Goal: Task Accomplishment & Management: Manage account settings

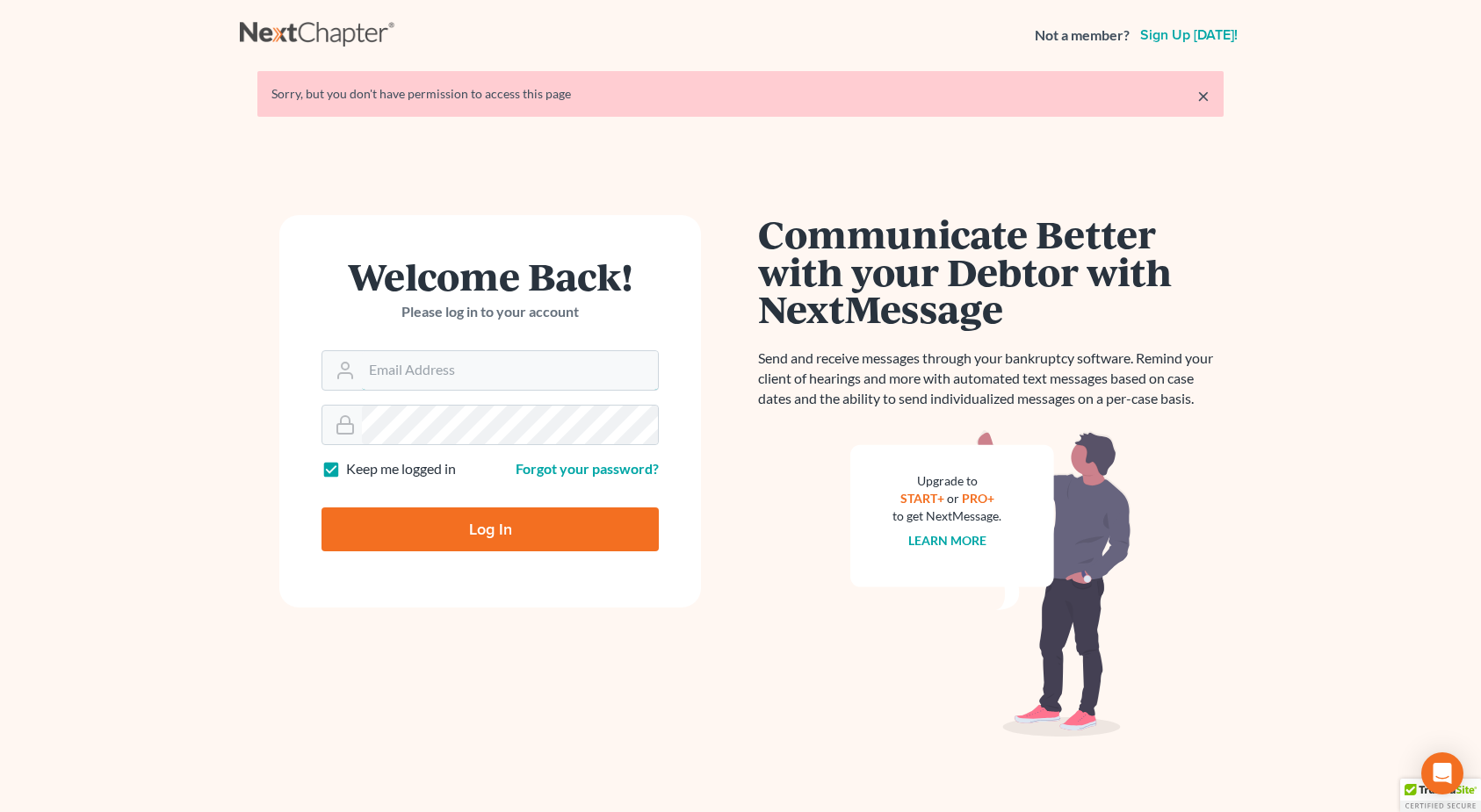
type input "[EMAIL_ADDRESS][DOMAIN_NAME]"
click at [487, 520] on input "Log In" at bounding box center [489, 529] width 337 height 44
type input "Thinking..."
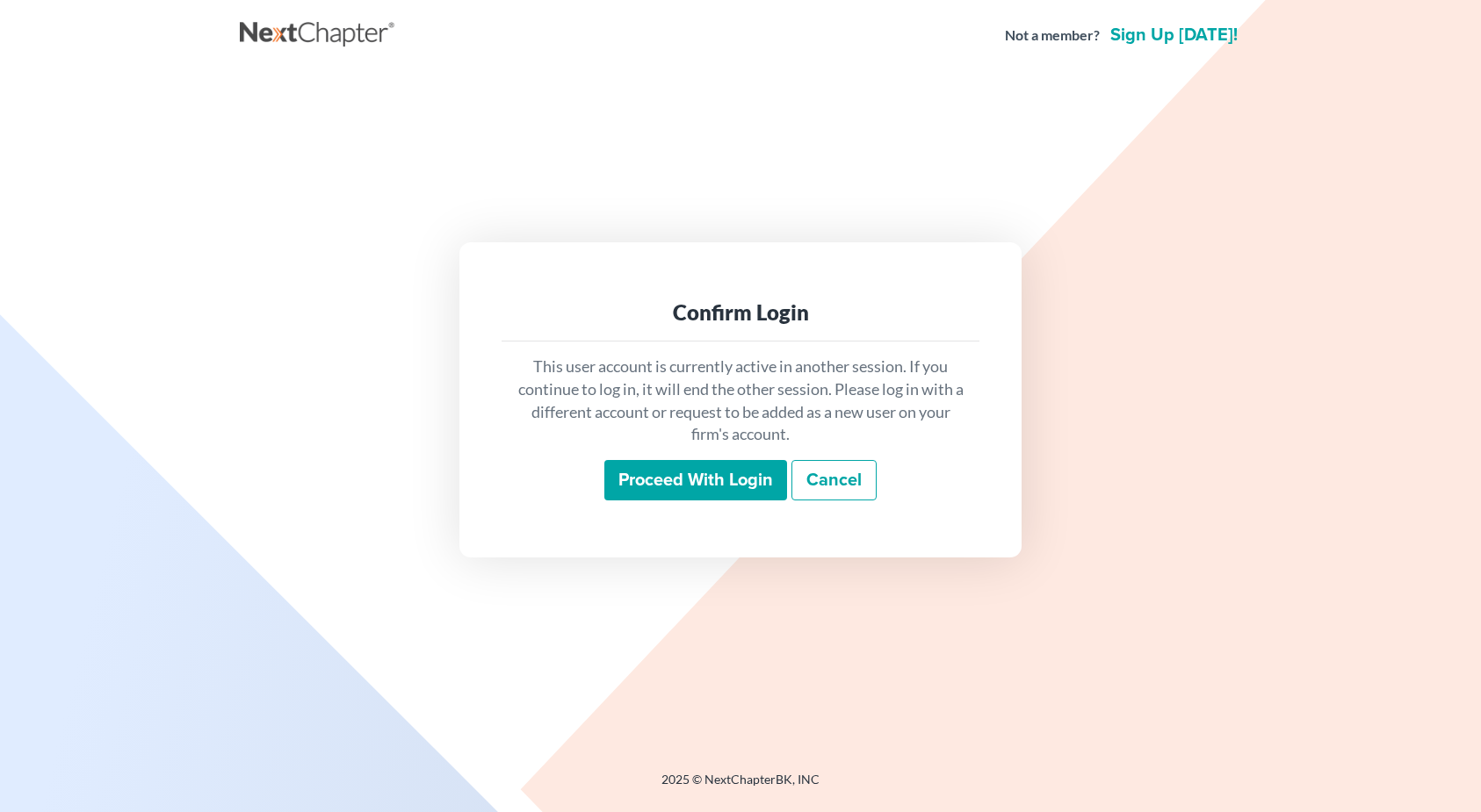
click at [650, 500] on input "Proceed with login" at bounding box center [695, 479] width 182 height 40
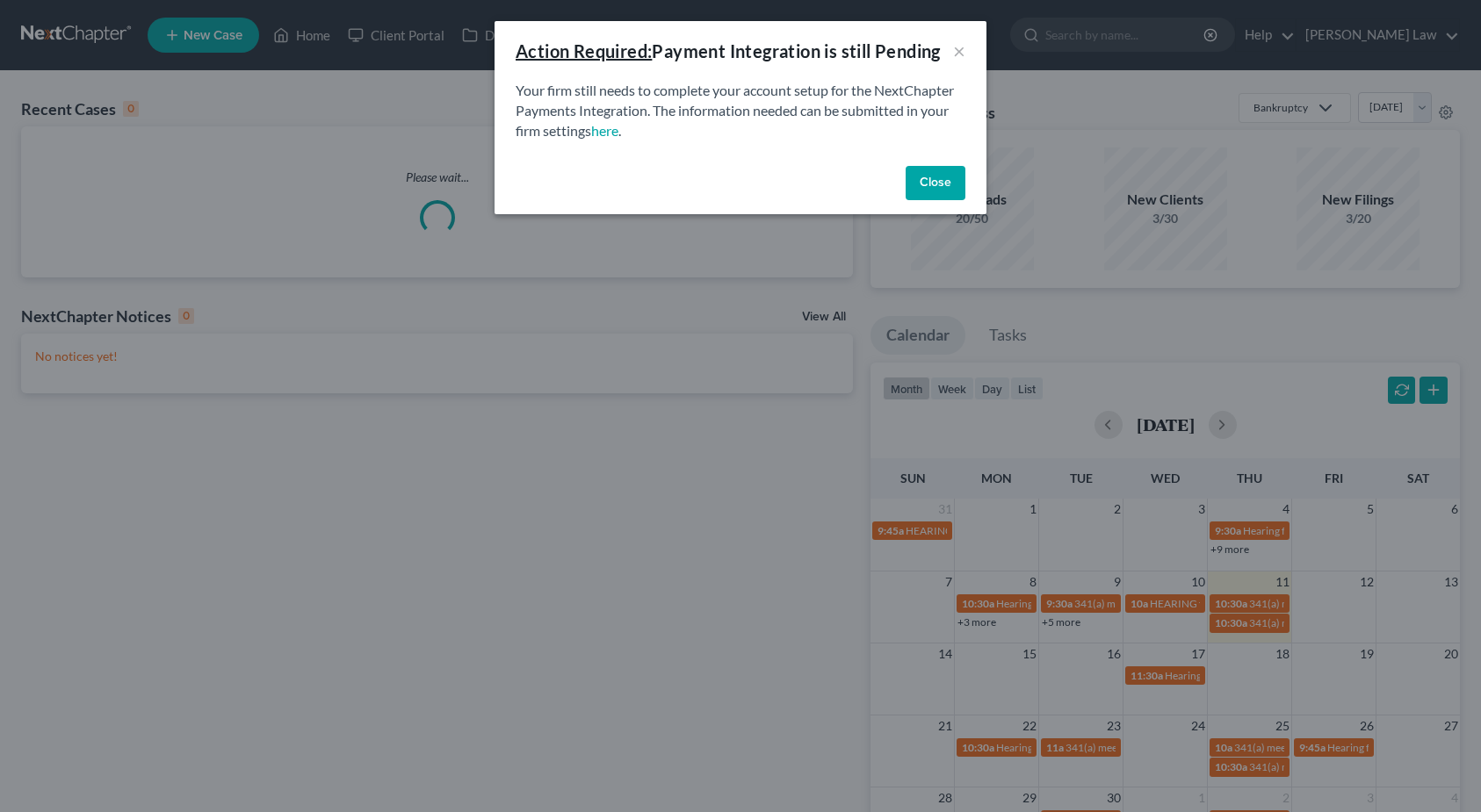
drag, startPoint x: 888, startPoint y: 168, endPoint x: 932, endPoint y: 175, distance: 44.6
click at [896, 171] on div "Close" at bounding box center [740, 187] width 492 height 56
click at [952, 178] on button "Close" at bounding box center [935, 183] width 60 height 35
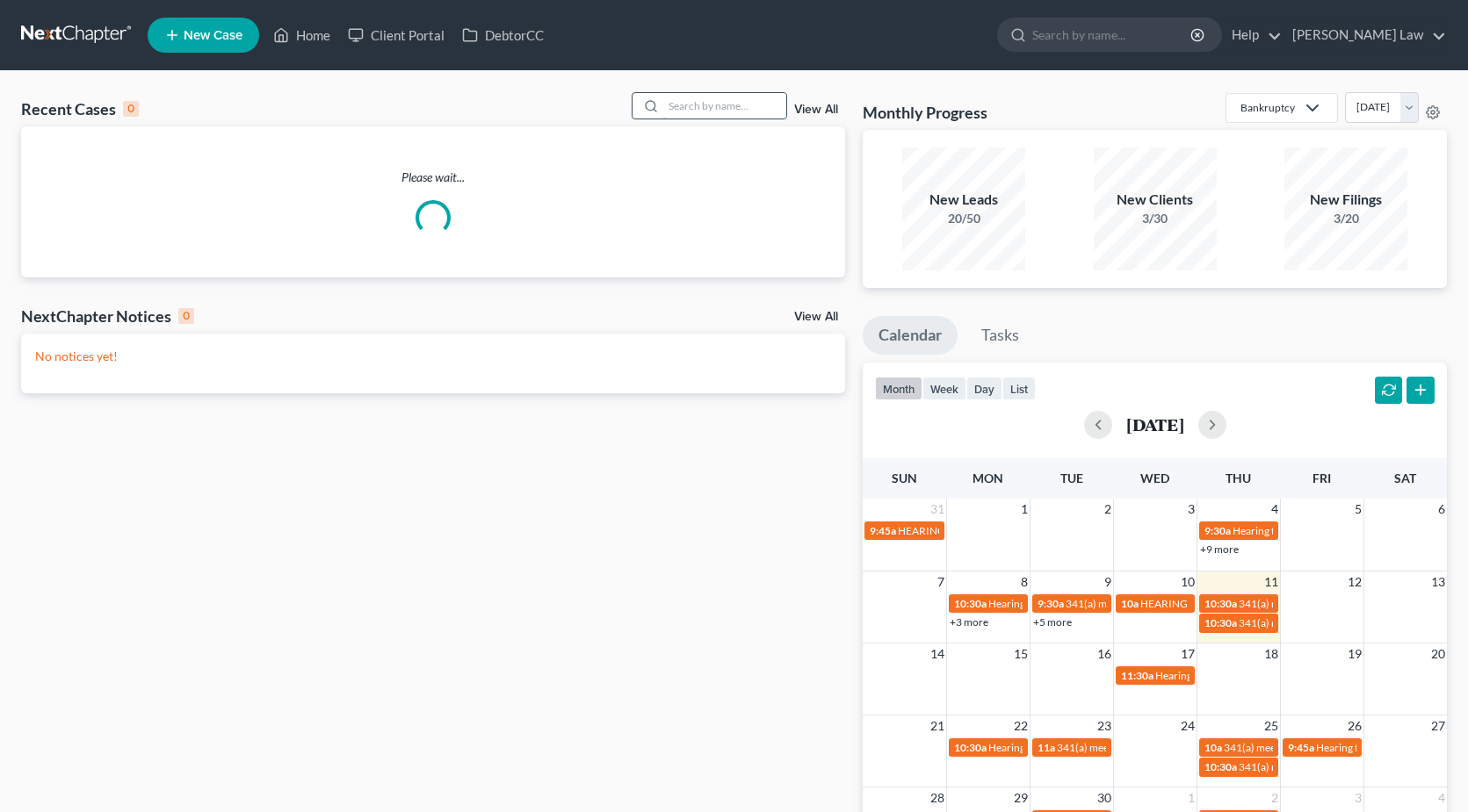
click at [756, 100] on input "search" at bounding box center [724, 106] width 123 height 26
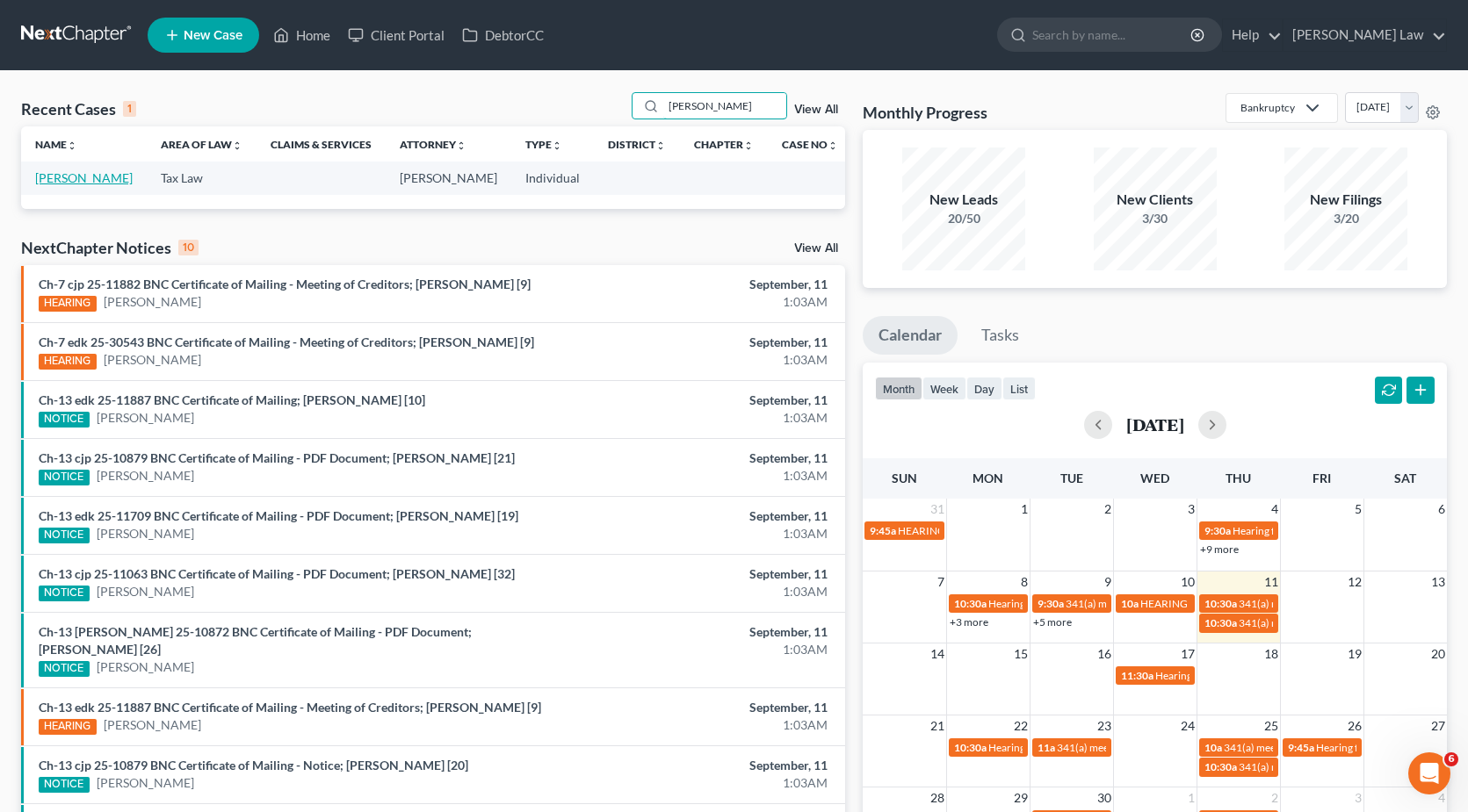
type input "lazar"
click at [86, 180] on link "[PERSON_NAME]" at bounding box center [84, 178] width 98 height 15
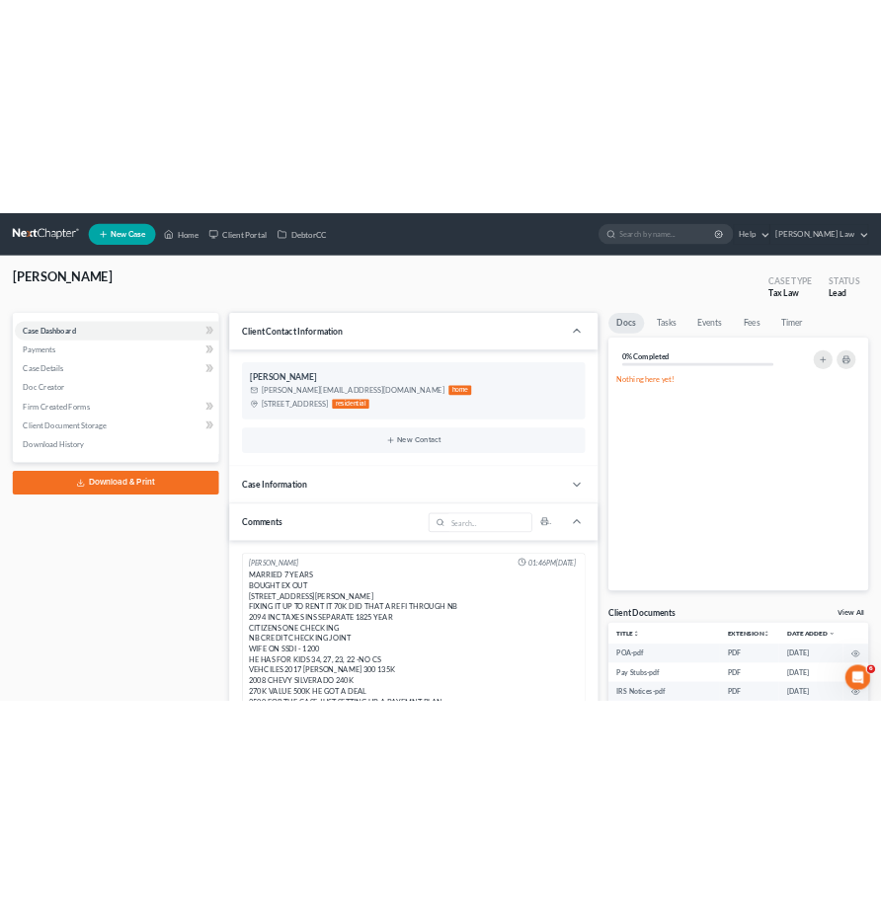
scroll to position [334, 0]
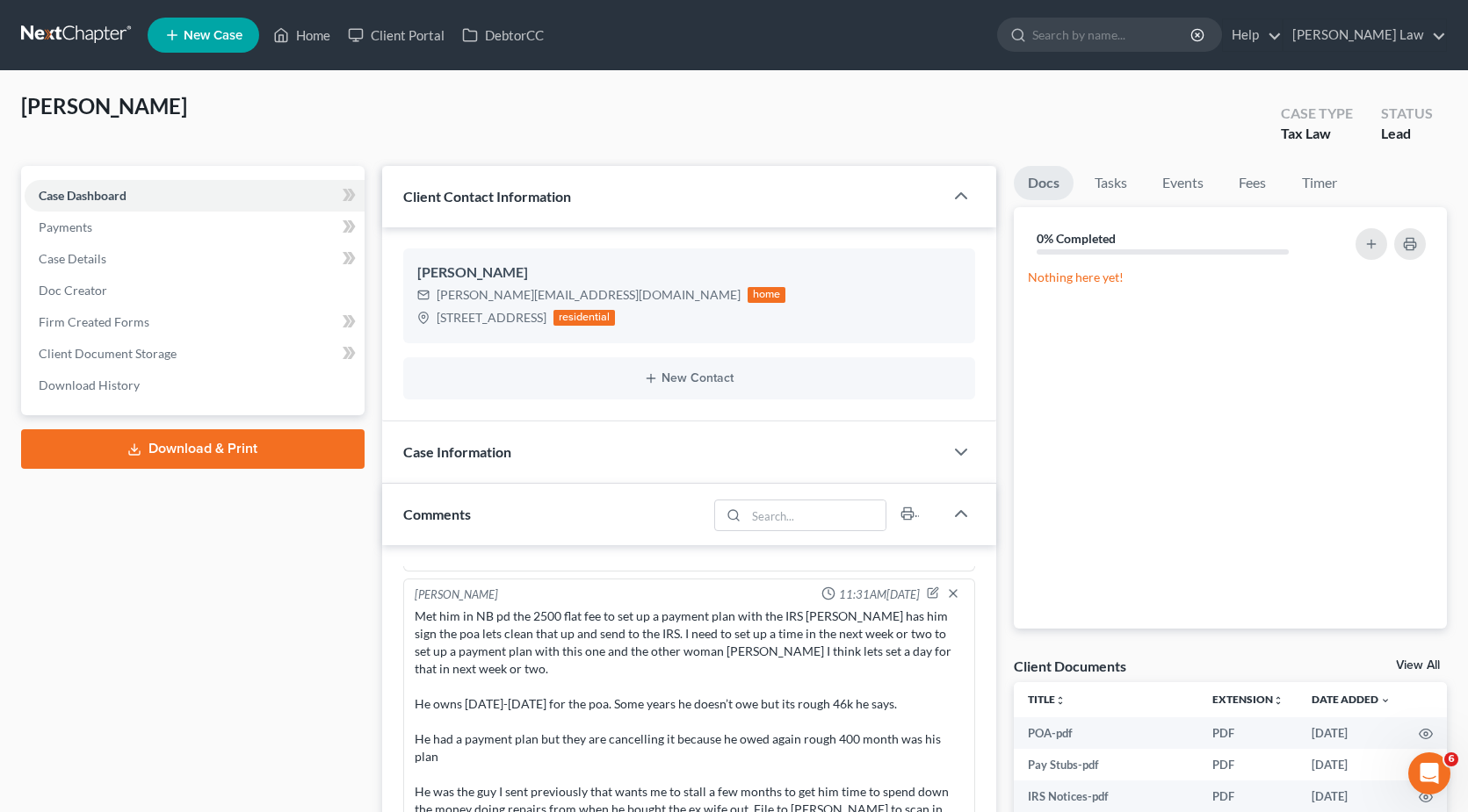
click at [1417, 654] on div "Docs Tasks Events Fees Timer 0% Completed Nothing here yet! Hide Completed Task…" at bounding box center [1230, 645] width 450 height 957
click at [1416, 661] on link "View All" at bounding box center [1417, 665] width 44 height 12
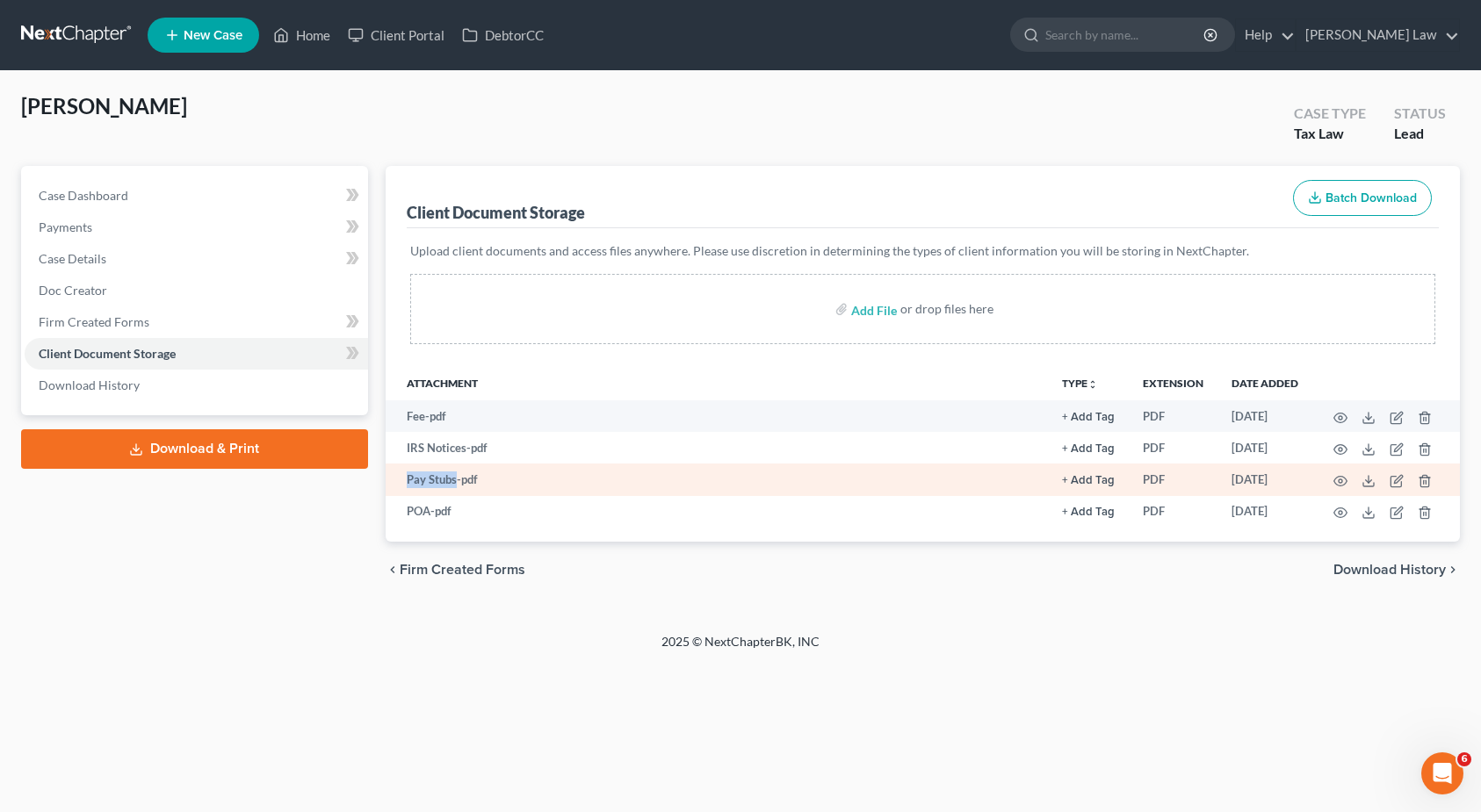
drag, startPoint x: 402, startPoint y: 476, endPoint x: 453, endPoint y: 484, distance: 51.6
click at [453, 484] on td "Pay Stubs-pdf" at bounding box center [716, 479] width 663 height 32
copy td "Pay Stubs"
click at [1370, 478] on icon at bounding box center [1368, 481] width 14 height 14
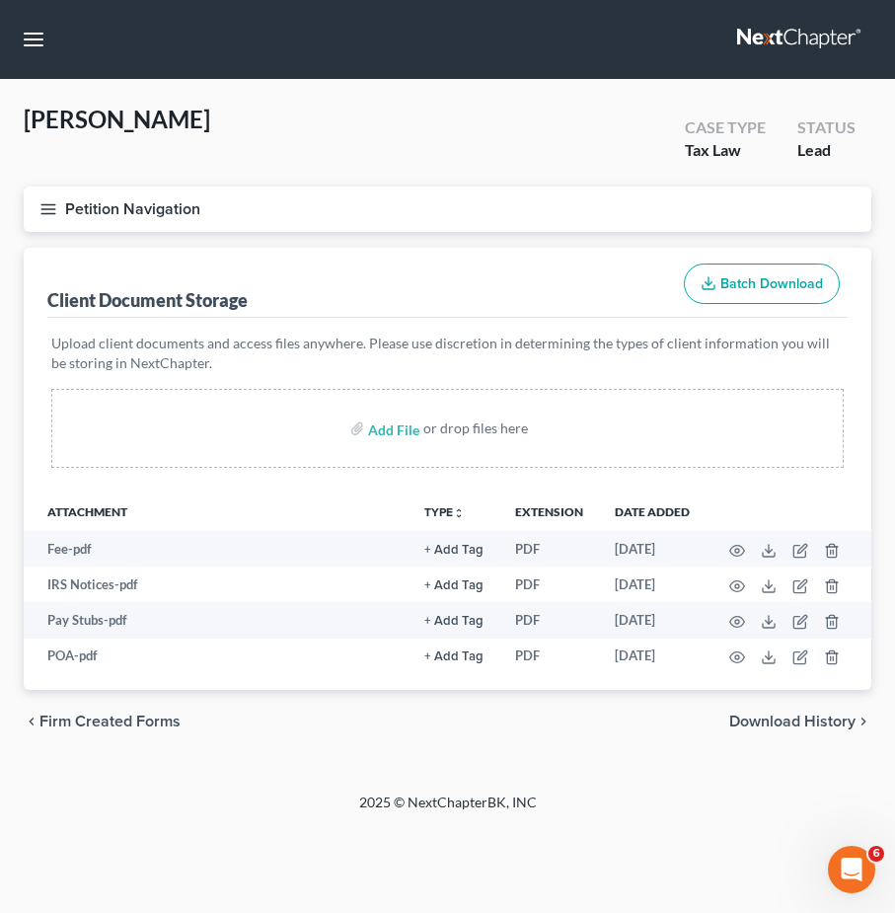
click at [49, 30] on nav "Home New Case Client Portal DebtorCC Benner Law mmanning@tbennerlaw.com My Acco…" at bounding box center [447, 39] width 895 height 79
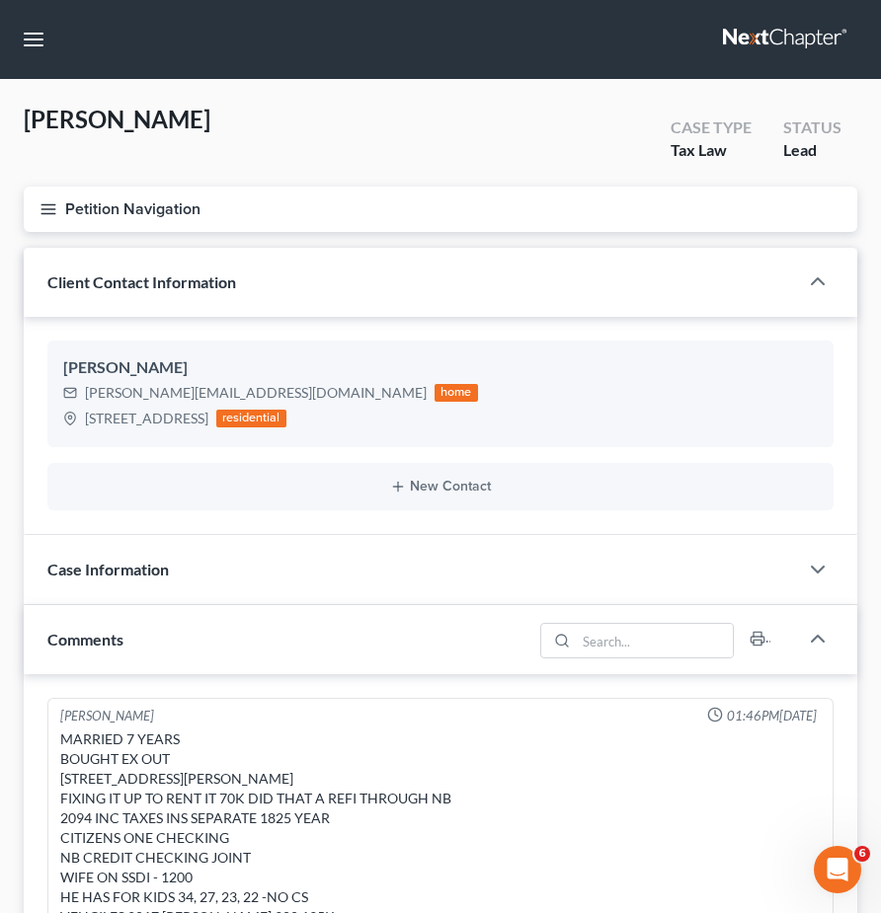
click at [761, 57] on nav "Home New Case Client Portal DebtorCC Benner Law mmanning@tbennerlaw.com My Acco…" at bounding box center [440, 39] width 881 height 79
click at [775, 37] on link at bounding box center [786, 40] width 126 height 36
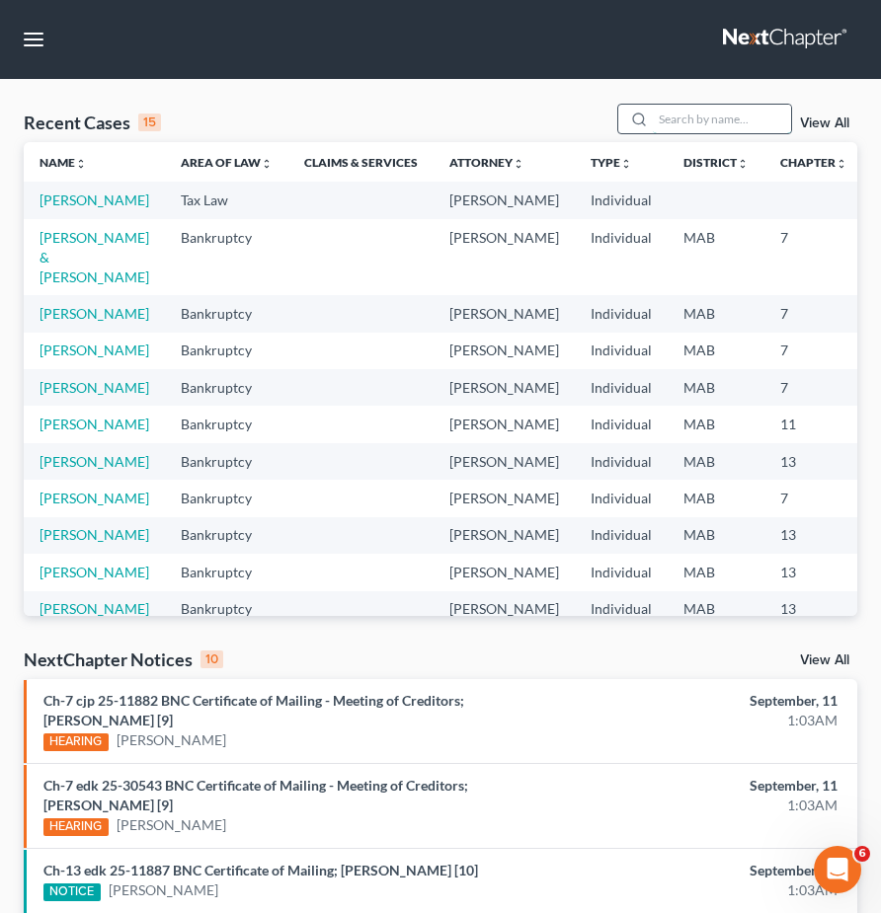
click at [735, 116] on input "search" at bounding box center [722, 119] width 138 height 29
click at [73, 280] on link "[PERSON_NAME] & [PERSON_NAME]" at bounding box center [94, 257] width 110 height 56
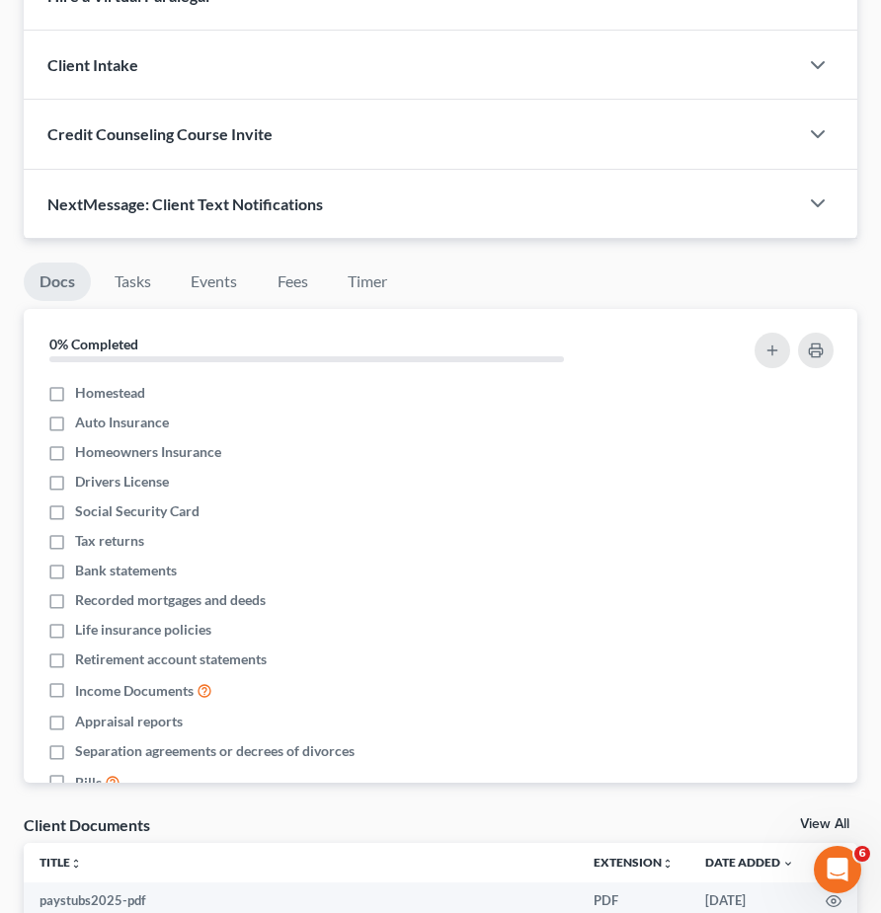
scroll to position [1257, 0]
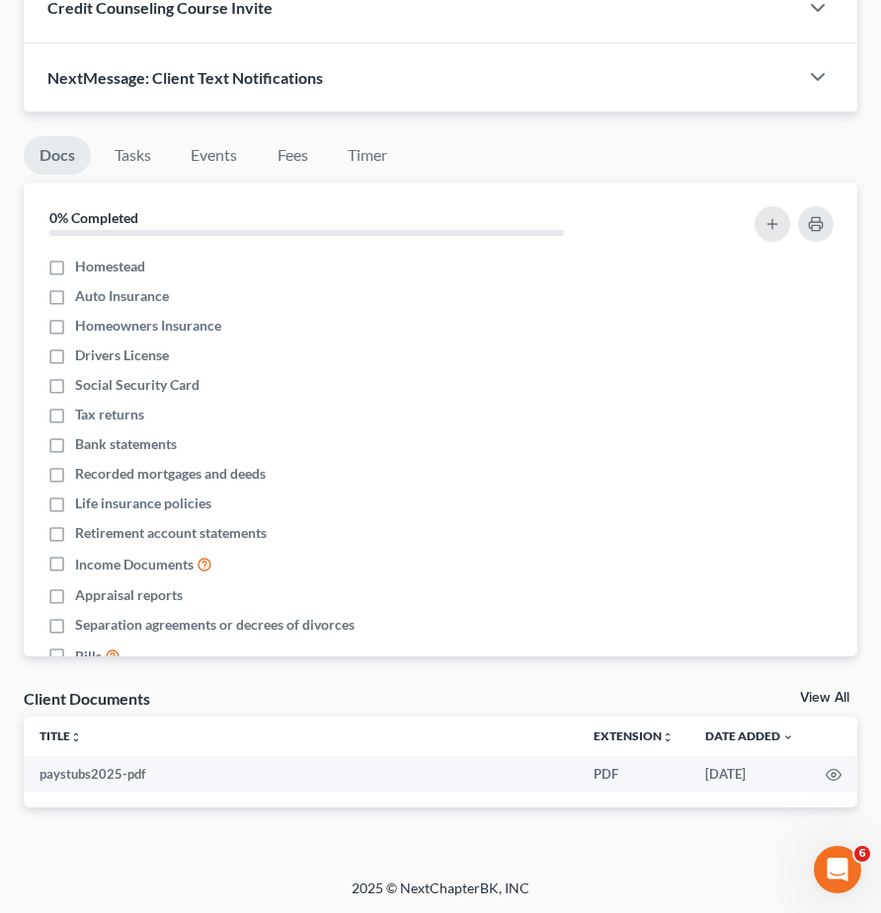
click at [811, 701] on link "View All" at bounding box center [824, 698] width 49 height 14
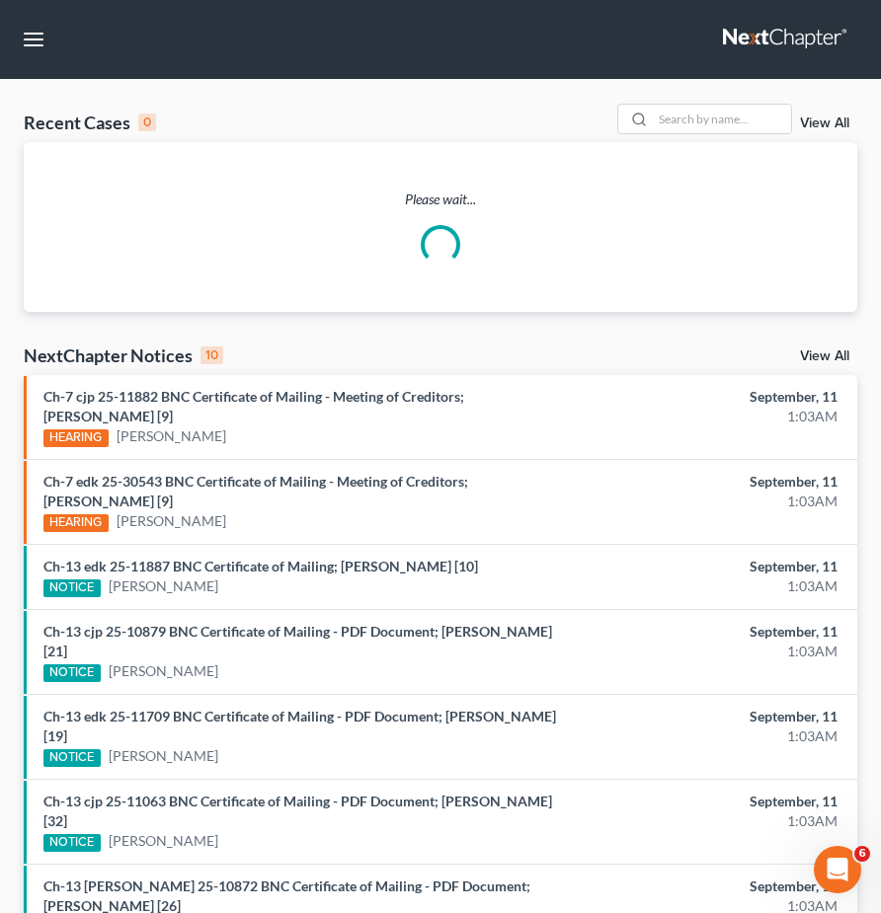
click at [694, 136] on div "Recent Cases 0 View All" at bounding box center [440, 123] width 833 height 39
click at [688, 118] on input "search" at bounding box center [722, 119] width 138 height 29
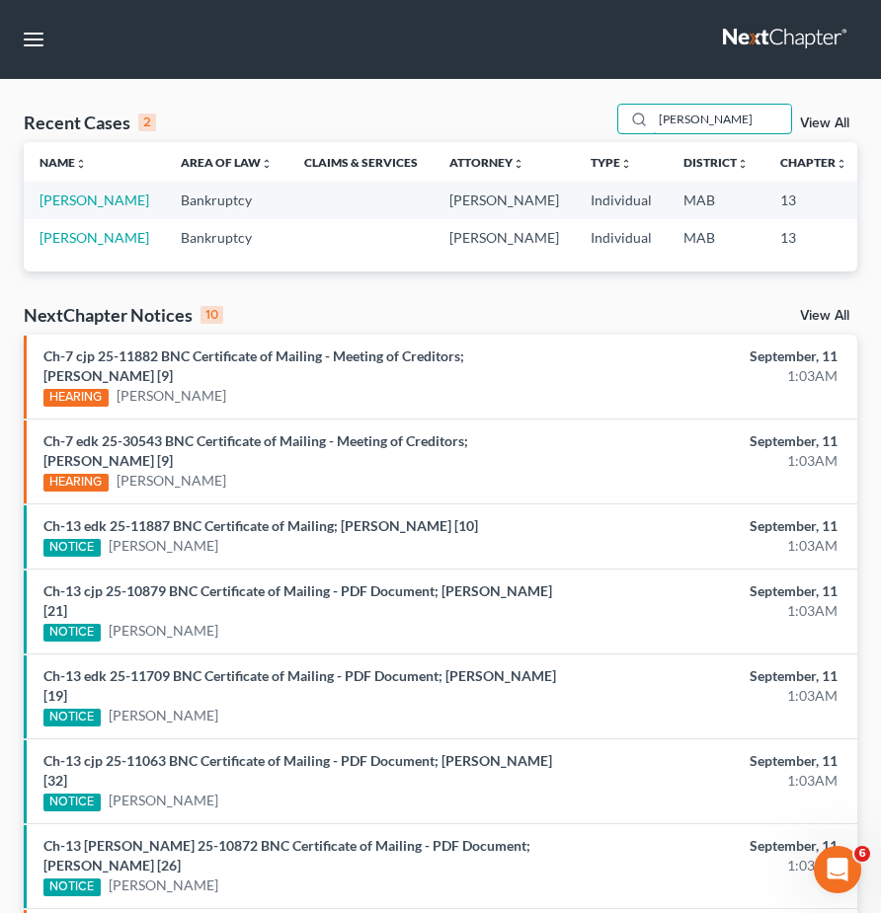
type input "[PERSON_NAME]"
click at [38, 208] on td "Clark, Cindy" at bounding box center [94, 200] width 141 height 37
click at [42, 208] on link "Clark, Cindy" at bounding box center [94, 200] width 110 height 17
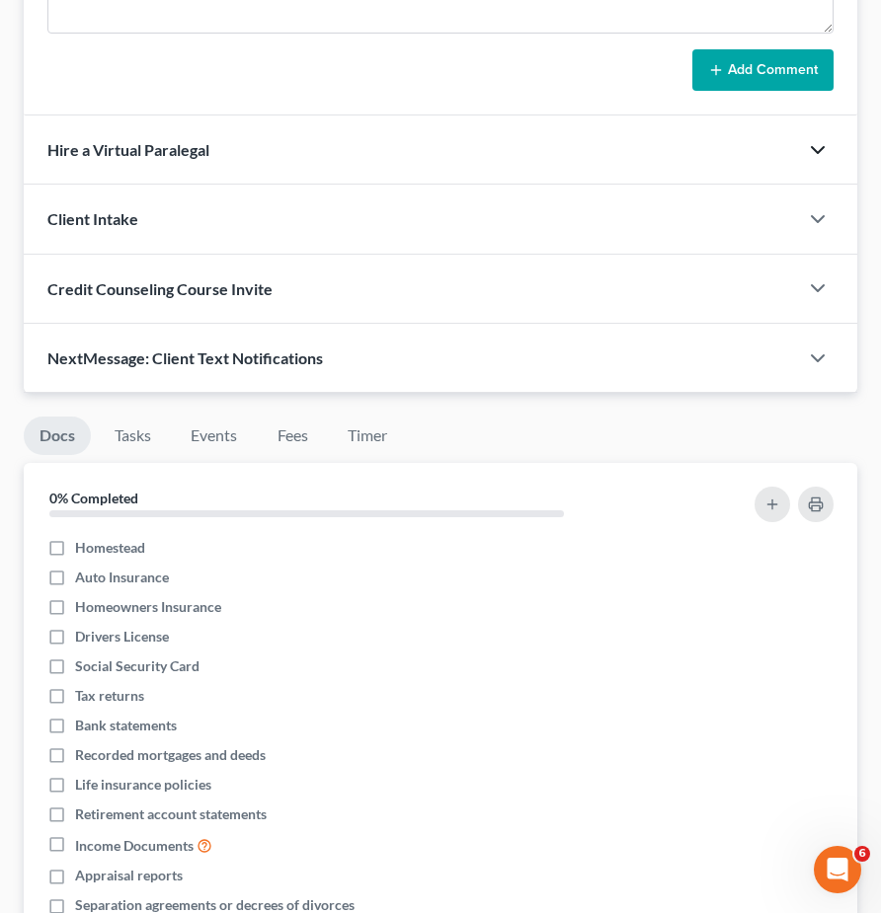
scroll to position [1609, 0]
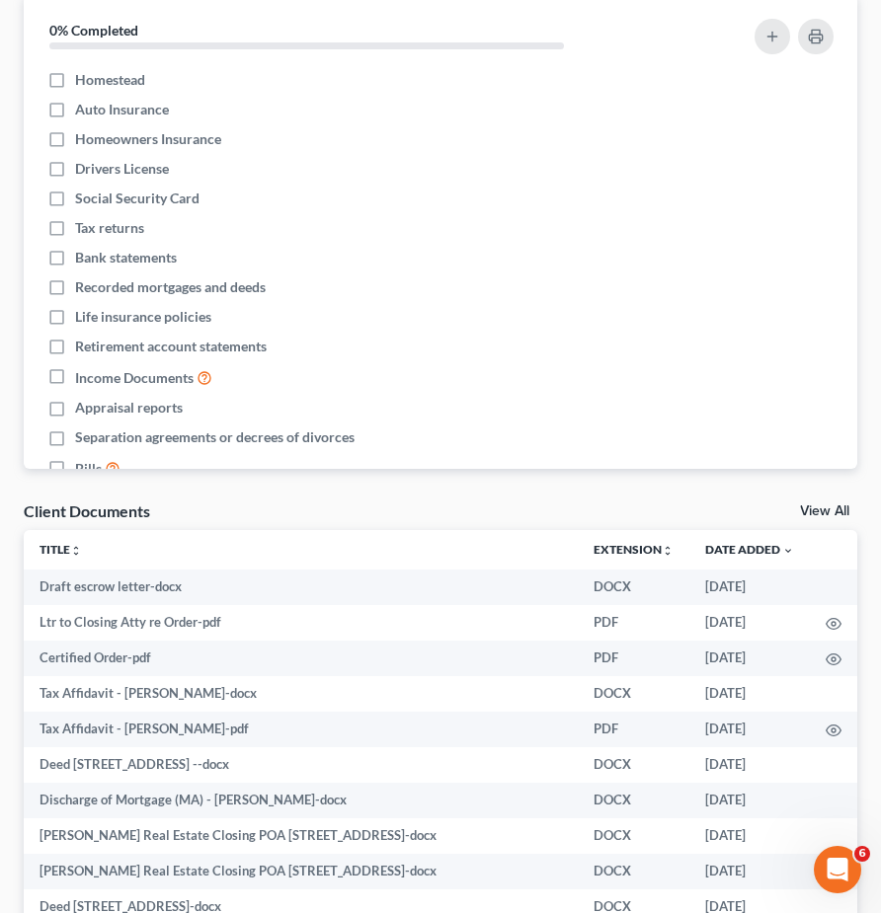
click at [820, 505] on link "View All" at bounding box center [824, 512] width 49 height 14
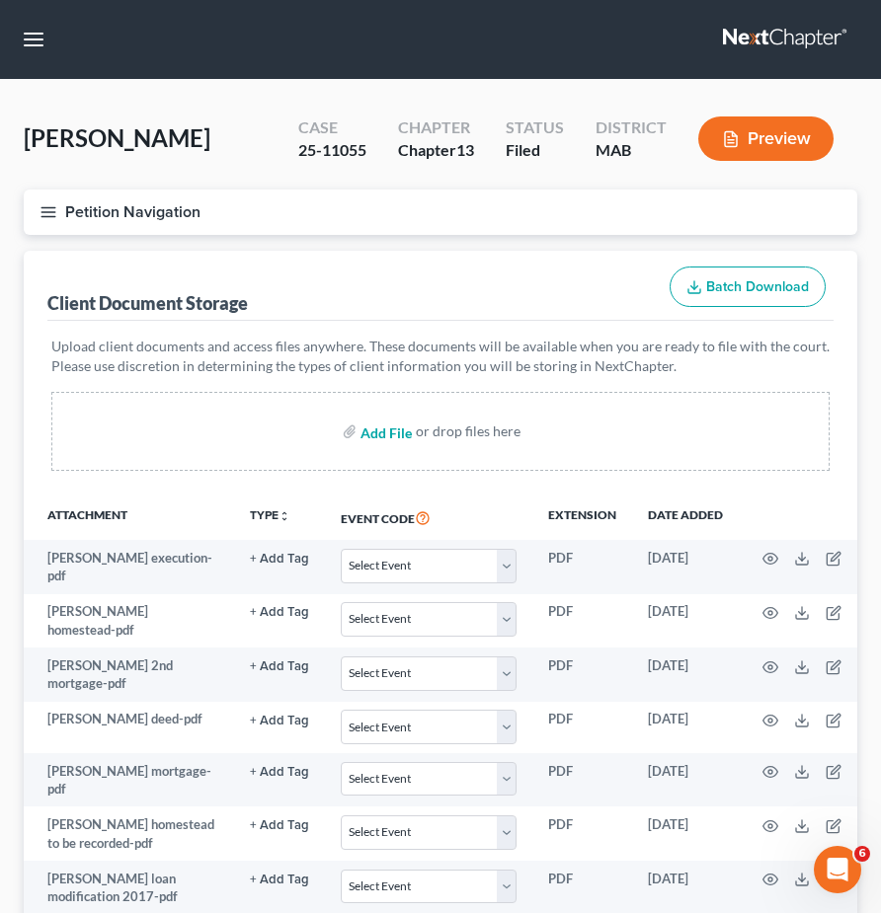
click at [379, 426] on input "file" at bounding box center [383, 432] width 47 height 36
type input "C:\fakepath\Purchase and Sales (version 8) - signed.pdf"
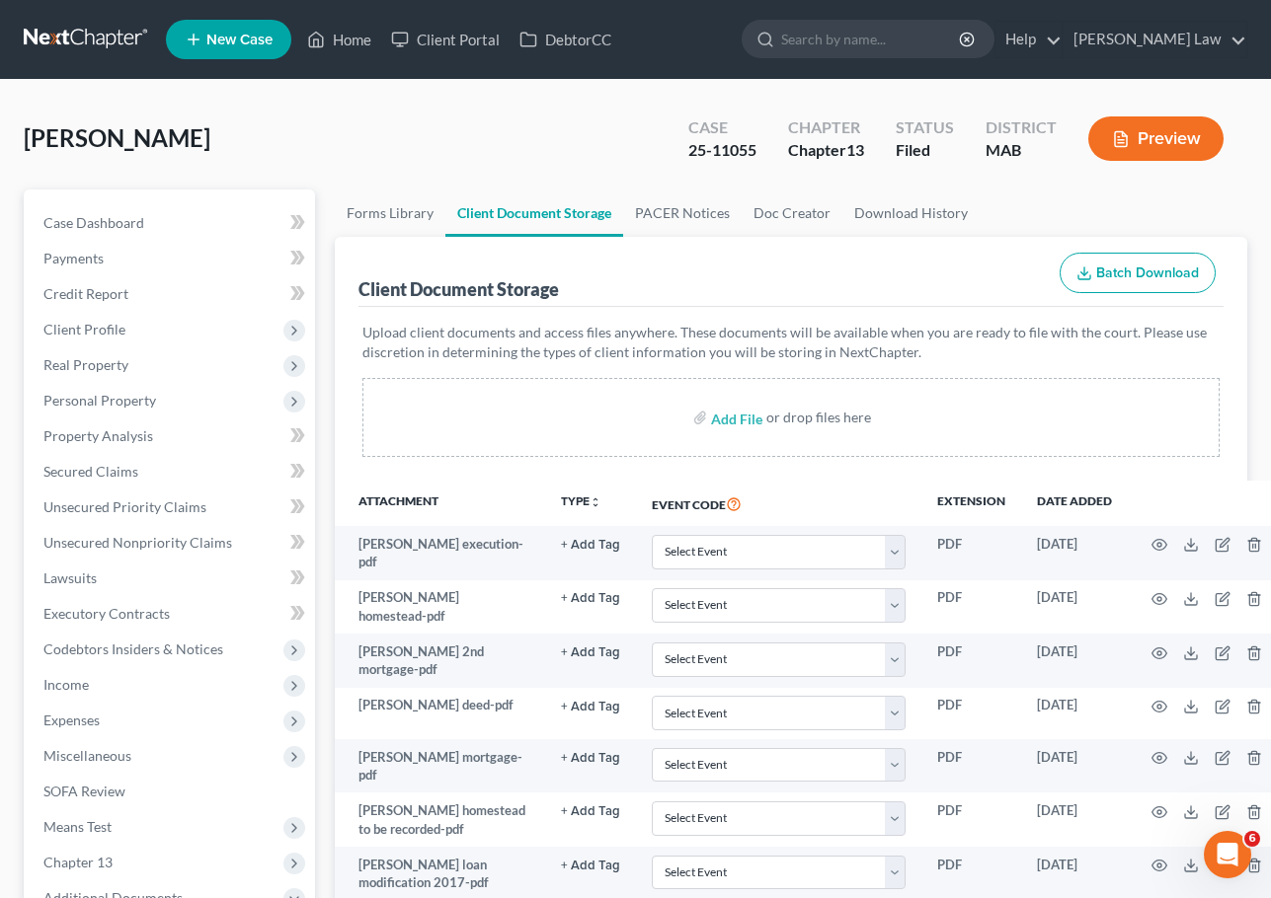
click at [61, 39] on link at bounding box center [87, 40] width 126 height 36
